Goal: Task Accomplishment & Management: Manage account settings

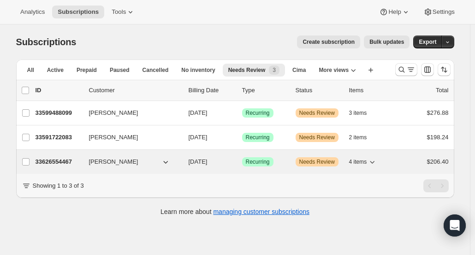
click at [56, 162] on p "33626554467" at bounding box center [59, 161] width 46 height 9
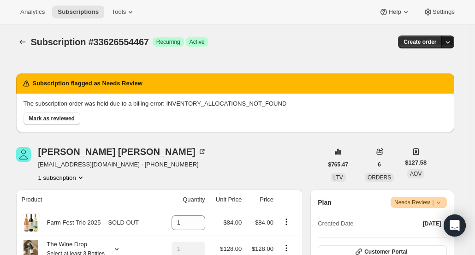
click at [452, 42] on icon "button" at bounding box center [448, 41] width 9 height 9
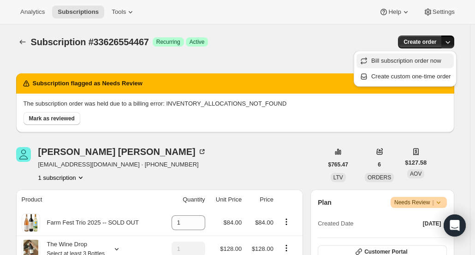
click at [435, 60] on span "Bill subscription order now" at bounding box center [407, 60] width 70 height 7
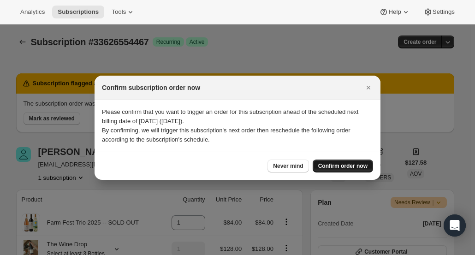
click at [343, 165] on span "Confirm order now" at bounding box center [342, 165] width 49 height 7
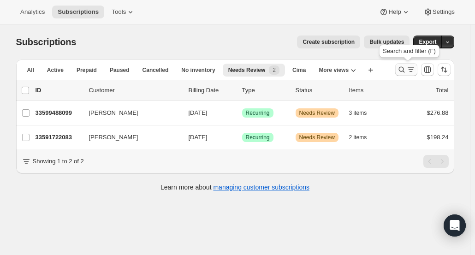
click at [404, 71] on icon "Search and filter results" at bounding box center [401, 69] width 9 height 9
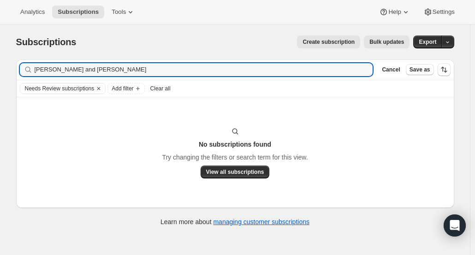
drag, startPoint x: 79, startPoint y: 69, endPoint x: -5, endPoint y: 70, distance: 84.5
click at [0, 70] on html "Analytics Subscriptions Tools Help Settings Skip to content Subscriptions. This…" at bounding box center [237, 127] width 475 height 255
type input "Celetti"
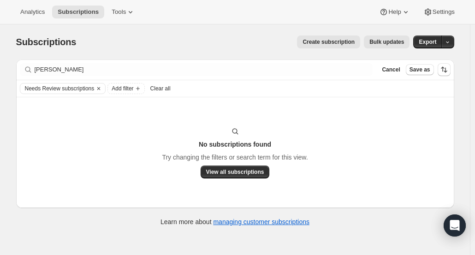
click at [164, 88] on span "Clear all" at bounding box center [160, 88] width 20 height 7
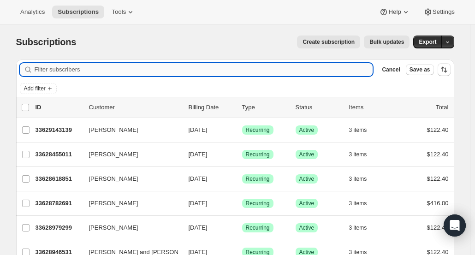
click at [327, 73] on input "Filter subscribers" at bounding box center [204, 69] width 339 height 13
paste input "Micheal and Tina Celetti"
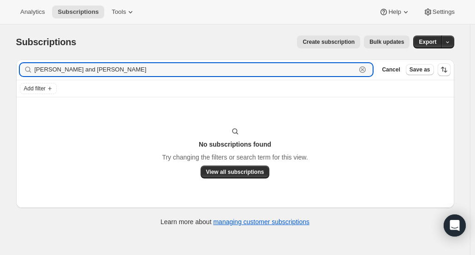
drag, startPoint x: 86, startPoint y: 71, endPoint x: -4, endPoint y: 75, distance: 90.1
click at [0, 75] on html "Analytics Subscriptions Tools Help Settings Skip to content Subscriptions. This…" at bounding box center [237, 127] width 475 height 255
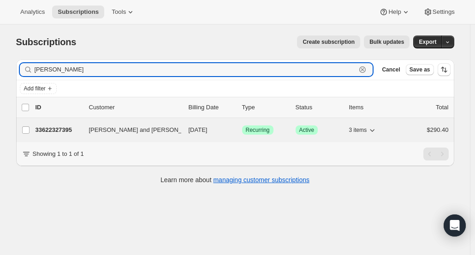
type input "Celetti"
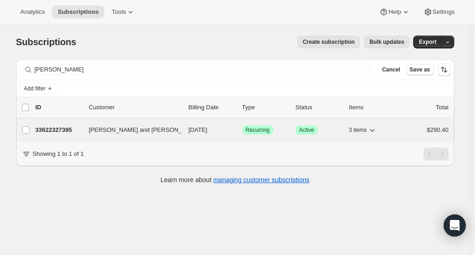
click at [67, 126] on p "33622327395" at bounding box center [59, 130] width 46 height 9
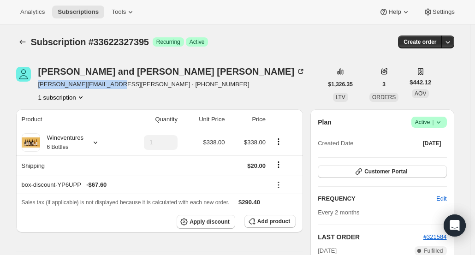
drag, startPoint x: 102, startPoint y: 84, endPoint x: 38, endPoint y: 80, distance: 64.8
click at [38, 80] on div "Micheal and Tina Celetti tina.celetti@gmail.con · +19196739086 1 subscription" at bounding box center [169, 84] width 307 height 35
copy span "tina.celetti@gmail.con ·"
click at [219, 84] on div "Micheal and Tina Celetti tina.celetti@gmail.con · +19196739086 1 subscription" at bounding box center [169, 84] width 307 height 35
drag, startPoint x: 100, startPoint y: 85, endPoint x: 40, endPoint y: 87, distance: 60.0
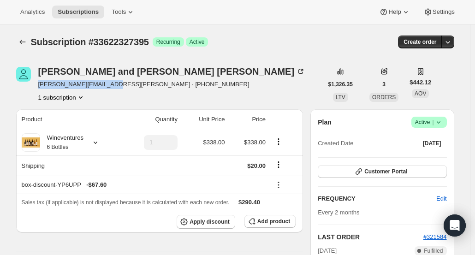
click at [40, 87] on div "Micheal and Tina Celetti tina.celetti@gmail.con · +19196739086 1 subscription" at bounding box center [169, 84] width 307 height 35
copy span "tina.celetti@gmail.con"
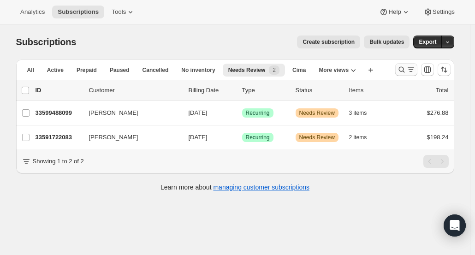
click at [402, 69] on icon "Search and filter results" at bounding box center [401, 69] width 9 height 9
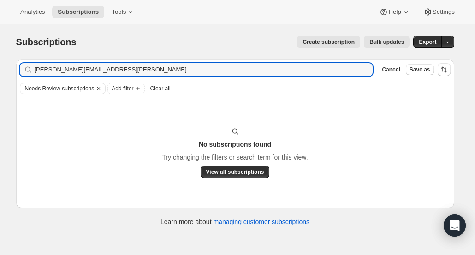
type input "tina.celetti@gmail.con"
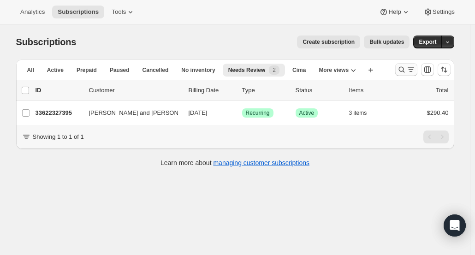
click at [401, 70] on icon "Search and filter results" at bounding box center [401, 69] width 9 height 9
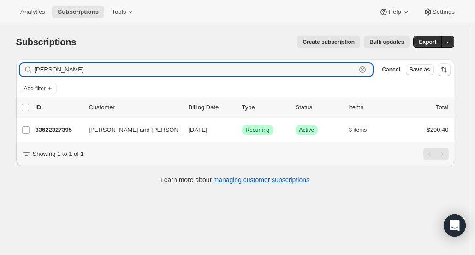
paste input "[PERSON_NAME]"
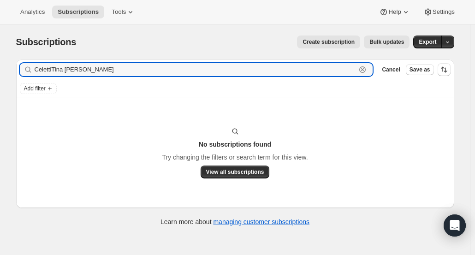
drag, startPoint x: 109, startPoint y: 69, endPoint x: -17, endPoint y: 61, distance: 126.3
click at [0, 61] on html "Analytics Subscriptions Tools Help Settings Skip to content Subscriptions. This…" at bounding box center [237, 127] width 475 height 255
paste input "text"
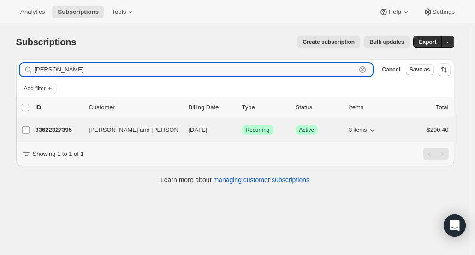
type input "Tina Celetti"
click at [63, 130] on p "33622327395" at bounding box center [59, 130] width 46 height 9
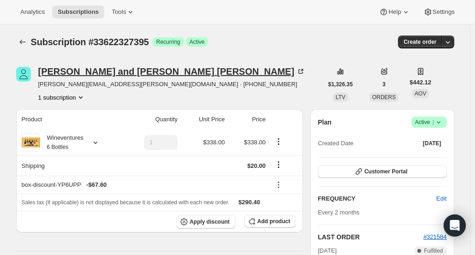
click at [119, 76] on div "Micheal and Tina Celetti" at bounding box center [172, 71] width 268 height 9
